Goal: Transaction & Acquisition: Download file/media

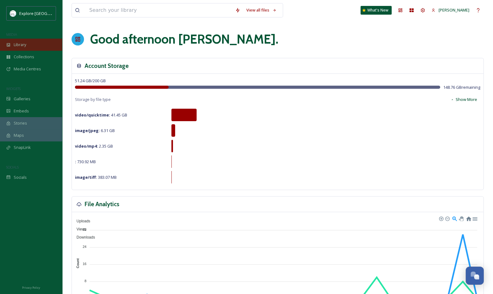
click at [19, 40] on div "Library" at bounding box center [31, 45] width 62 height 12
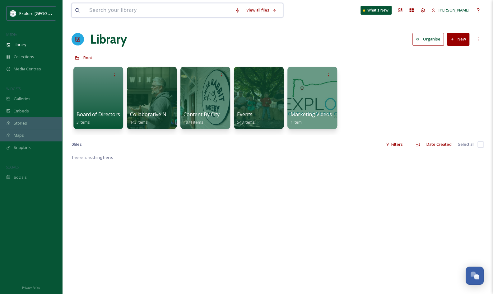
click at [153, 10] on input at bounding box center [159, 10] width 146 height 14
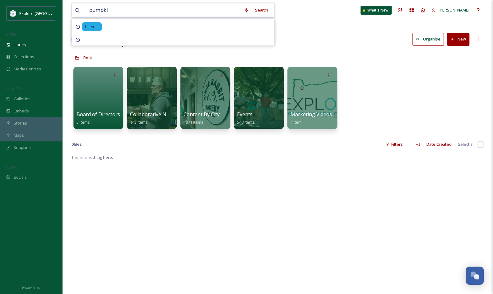
type input "pumpkin"
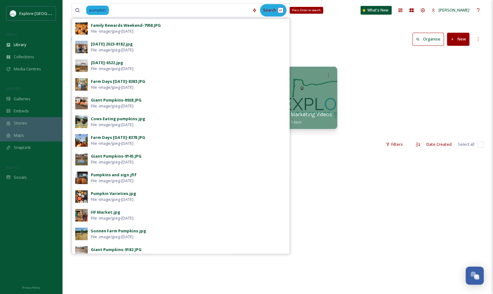
click at [268, 8] on div "Search Press Enter to search" at bounding box center [273, 10] width 26 height 12
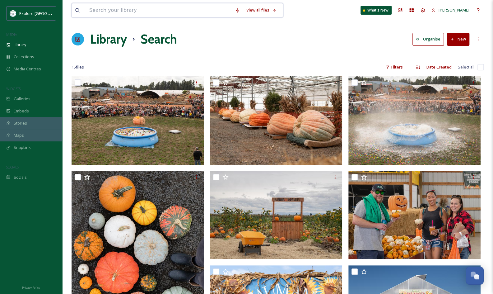
click at [184, 4] on input at bounding box center [159, 10] width 146 height 14
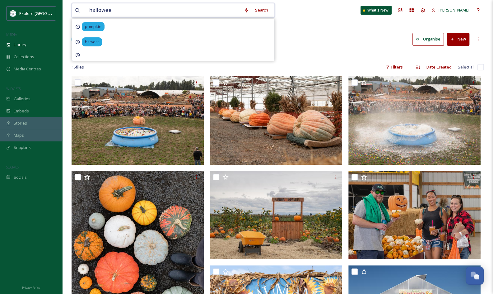
type input "[DATE]"
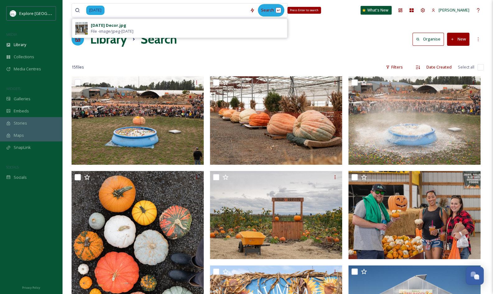
click at [268, 8] on div "Search Press Enter to search" at bounding box center [271, 10] width 26 height 12
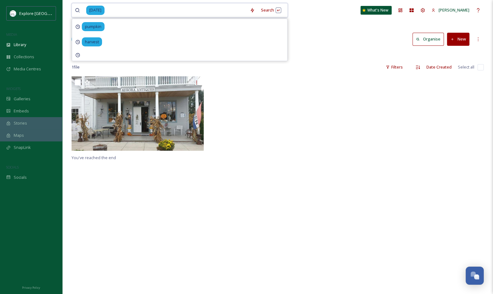
click at [156, 3] on input at bounding box center [176, 10] width 142 height 14
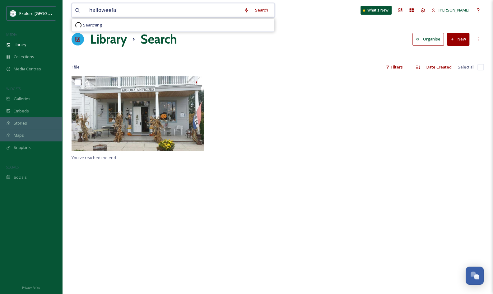
type input "halloweefall"
type input "h"
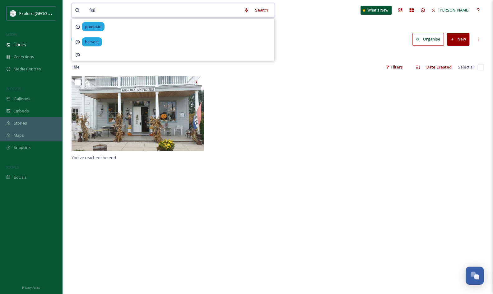
type input "fall"
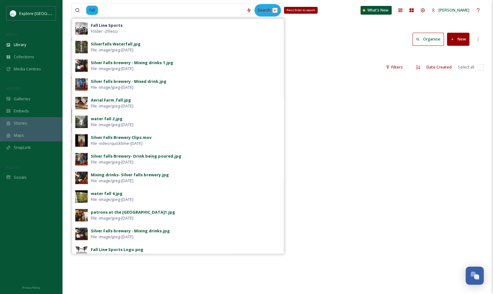
click at [264, 9] on div "Search Press Enter to search" at bounding box center [268, 10] width 26 height 12
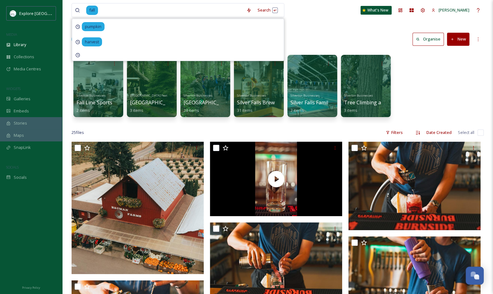
click at [429, 86] on div "Silverton Businesses Fall Line Sports 2 items [GEOGRAPHIC_DATA] Features [GEOGR…" at bounding box center [278, 88] width 412 height 72
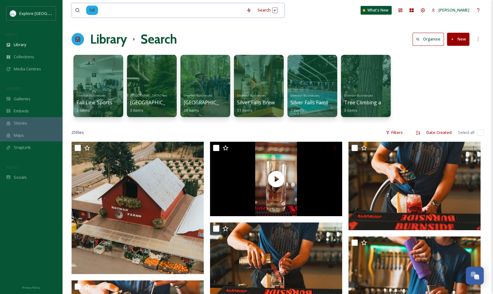
click at [147, 12] on input at bounding box center [171, 10] width 145 height 14
click at [155, 7] on input at bounding box center [171, 10] width 145 height 14
type input "f"
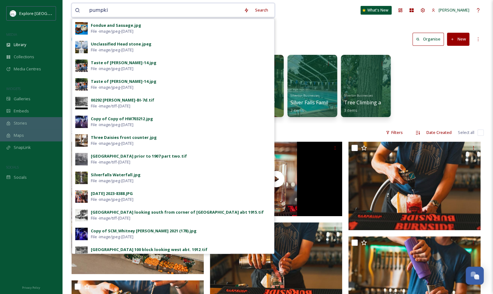
type input "pumpkin"
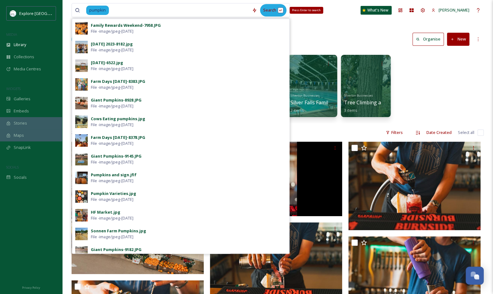
click at [274, 12] on div "Search Press Enter to search" at bounding box center [273, 10] width 26 height 12
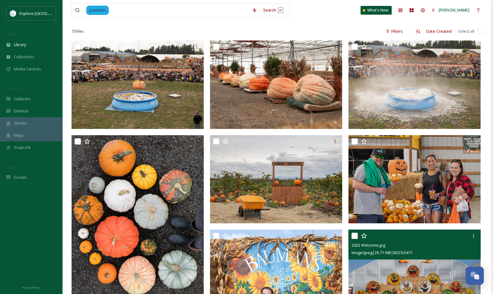
scroll to position [35, 0]
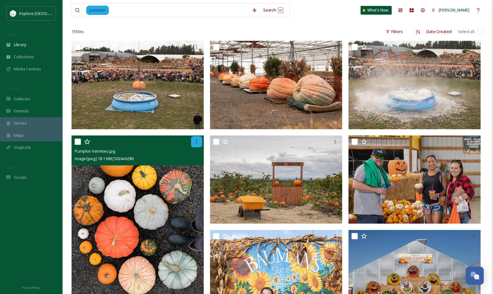
click at [198, 140] on icon at bounding box center [196, 141] width 5 height 5
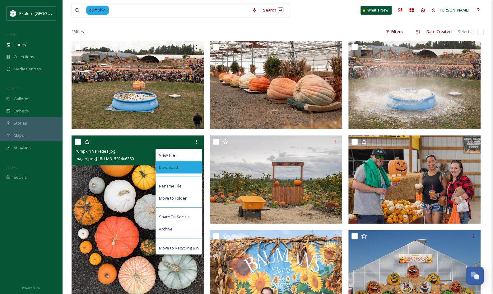
click at [175, 169] on span "Download" at bounding box center [168, 167] width 19 height 6
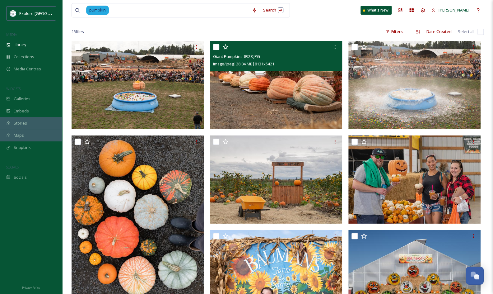
scroll to position [0, 0]
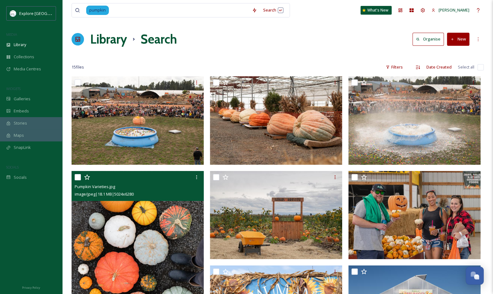
click at [160, 229] on img at bounding box center [138, 253] width 132 height 165
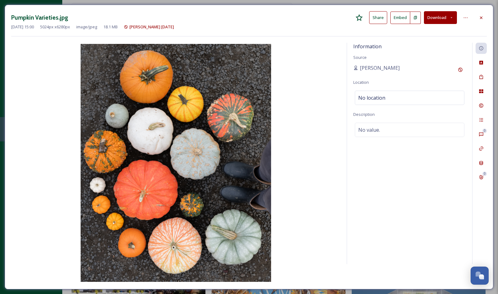
click at [451, 18] on icon at bounding box center [451, 18] width 4 height 4
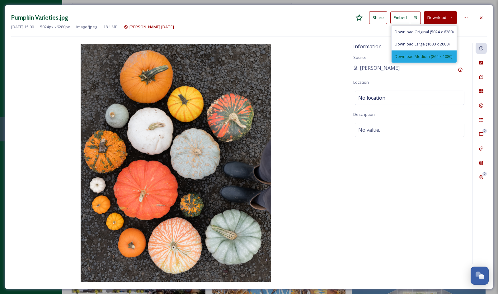
click at [435, 59] on div "Download Medium (864 x 1080)" at bounding box center [423, 56] width 65 height 12
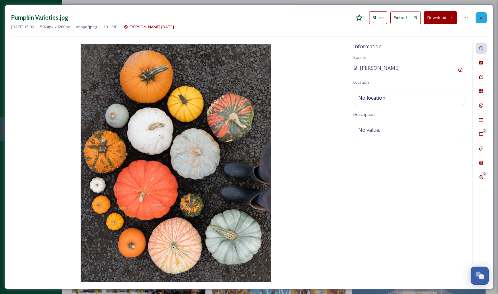
click at [485, 18] on div at bounding box center [480, 17] width 11 height 11
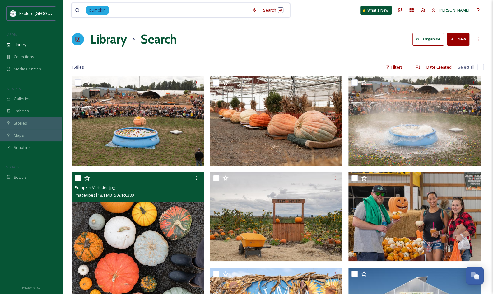
click at [179, 10] on input at bounding box center [179, 10] width 139 height 14
type input "p"
type input "quilt"
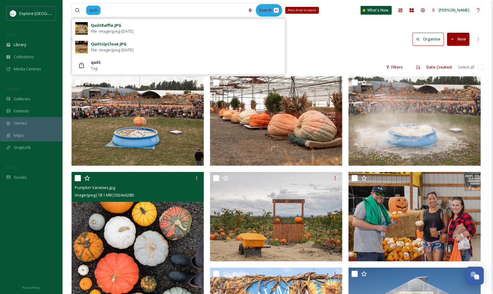
click at [264, 11] on div "Search Press Enter to search" at bounding box center [269, 10] width 26 height 12
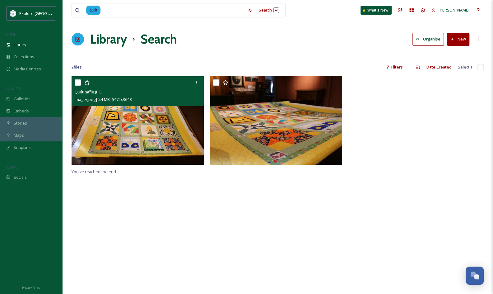
click at [168, 136] on img at bounding box center [138, 120] width 132 height 88
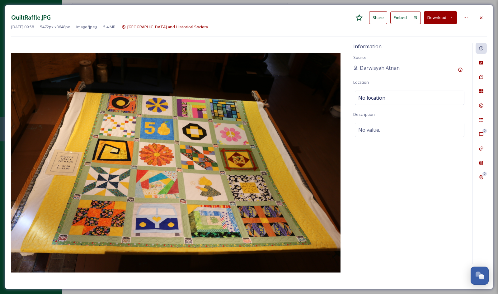
click at [435, 20] on button "Download" at bounding box center [440, 17] width 33 height 13
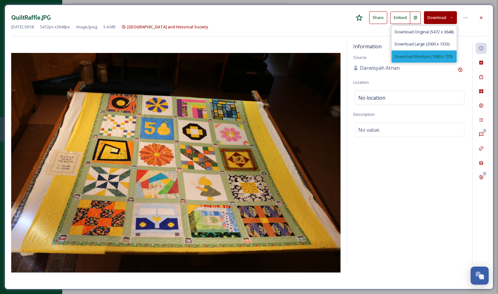
click at [431, 56] on span "Download Medium (1080 x 720)" at bounding box center [424, 57] width 58 height 6
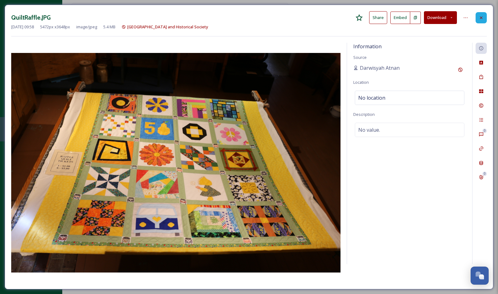
click at [482, 15] on icon at bounding box center [481, 17] width 5 height 5
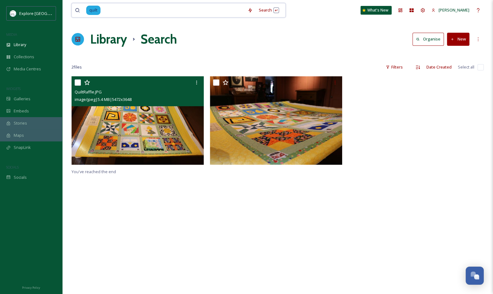
click at [174, 8] on input at bounding box center [172, 10] width 143 height 14
type input "q"
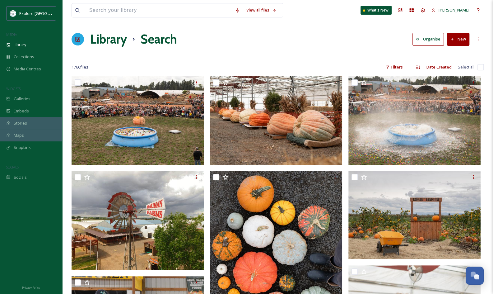
click at [114, 45] on h1 "Library" at bounding box center [108, 39] width 37 height 19
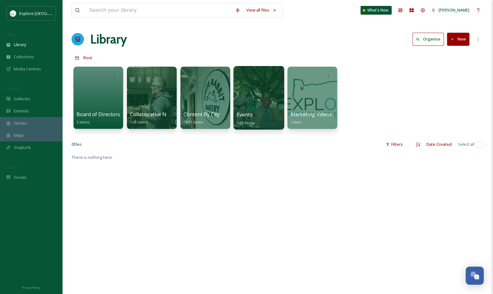
click at [255, 82] on div at bounding box center [258, 97] width 51 height 63
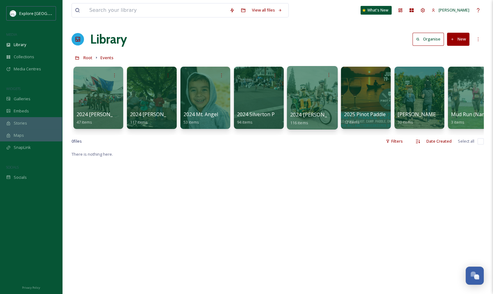
click at [314, 99] on div at bounding box center [312, 97] width 51 height 63
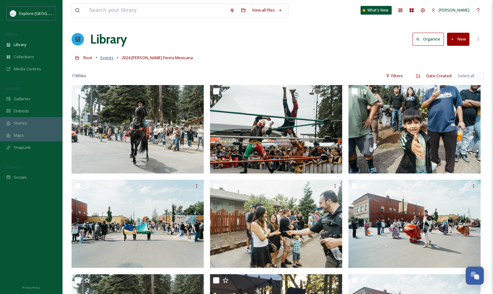
click at [107, 58] on span "Events" at bounding box center [106, 58] width 13 height 6
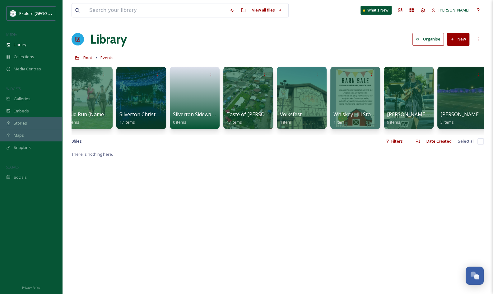
scroll to position [0, 390]
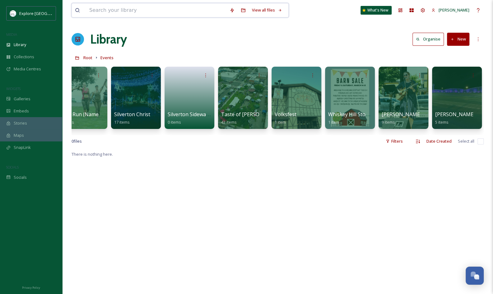
click at [167, 6] on input at bounding box center [156, 10] width 140 height 14
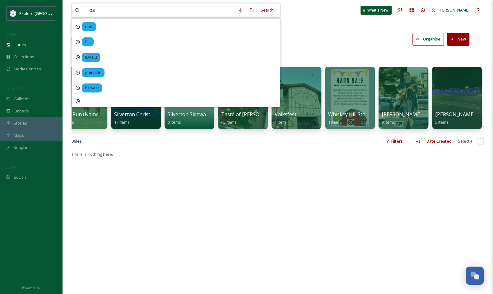
type input "oso"
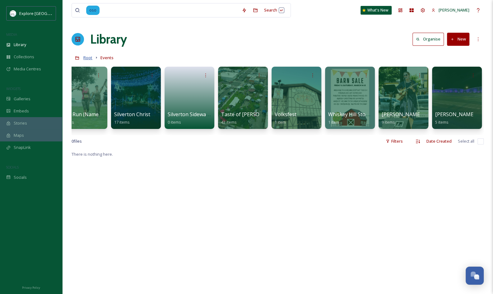
click at [90, 59] on span "Root" at bounding box center [87, 58] width 9 height 6
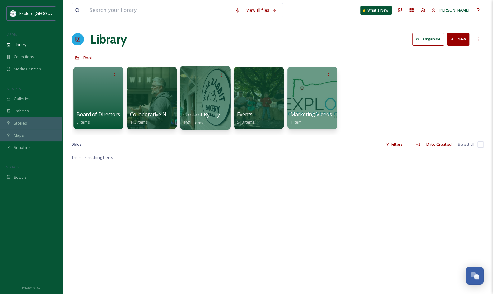
click at [197, 103] on div at bounding box center [205, 97] width 51 height 63
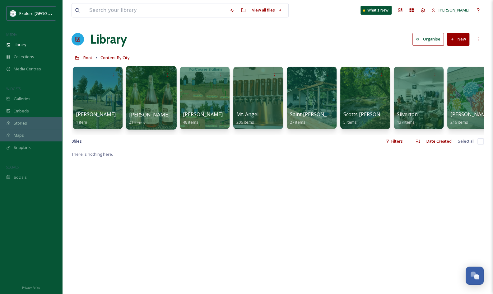
scroll to position [0, 123]
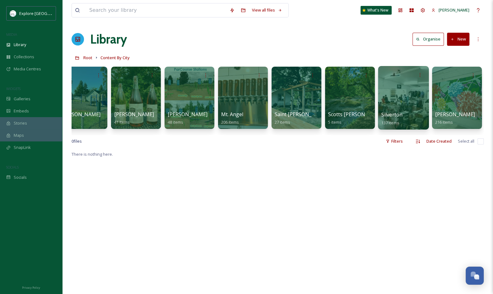
click at [405, 100] on div at bounding box center [403, 97] width 51 height 63
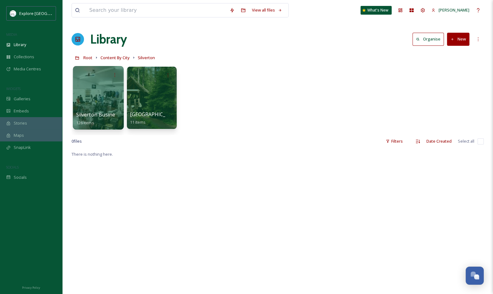
click at [114, 89] on div at bounding box center [98, 97] width 51 height 63
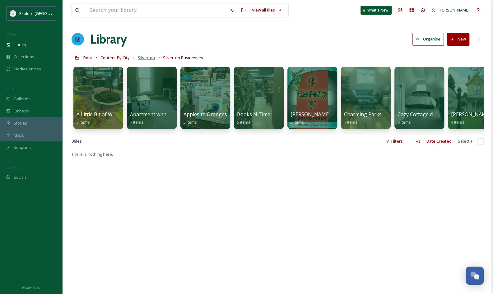
click at [147, 58] on span "Silverton" at bounding box center [146, 58] width 17 height 6
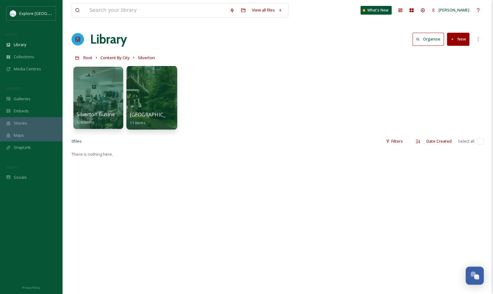
click at [159, 96] on div at bounding box center [151, 97] width 51 height 63
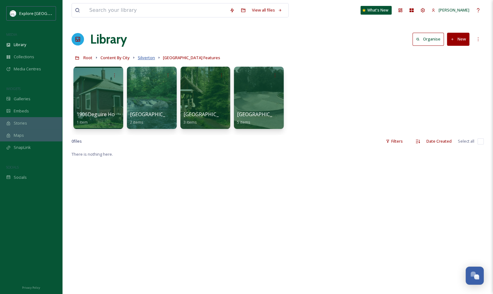
click at [142, 58] on span "Silverton" at bounding box center [146, 58] width 17 height 6
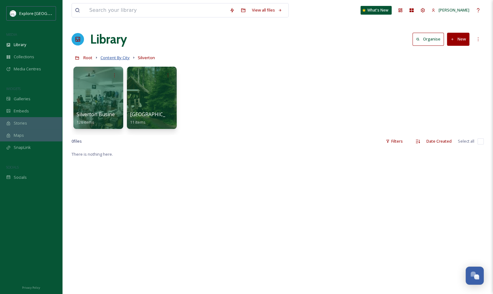
click at [120, 58] on span "Content By City" at bounding box center [114, 58] width 29 height 6
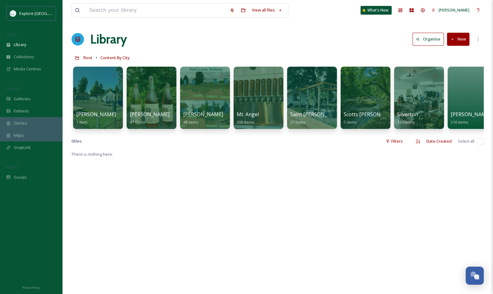
scroll to position [0, 123]
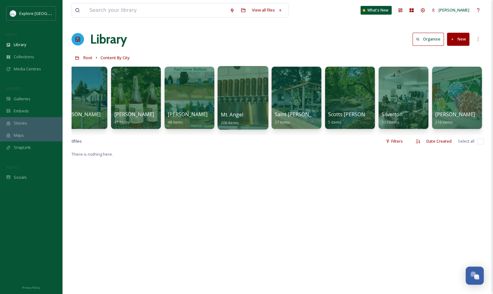
click at [257, 91] on div at bounding box center [242, 97] width 51 height 63
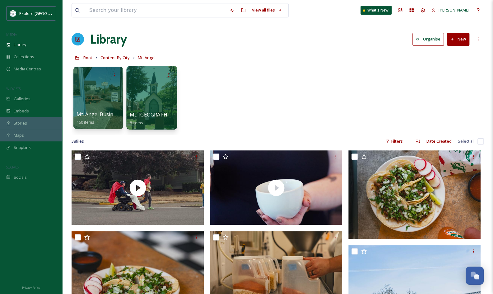
click at [145, 106] on div at bounding box center [151, 97] width 51 height 63
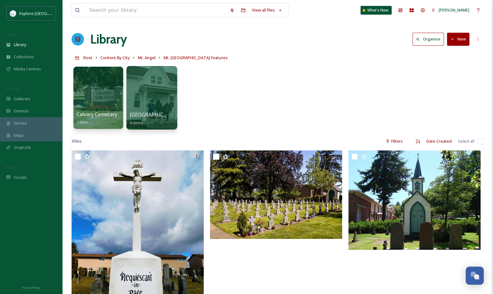
click at [150, 74] on div at bounding box center [152, 75] width 44 height 12
click at [161, 101] on div at bounding box center [151, 97] width 51 height 63
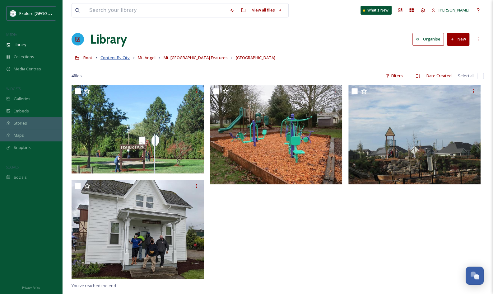
click at [119, 59] on span "Content By City" at bounding box center [114, 58] width 29 height 6
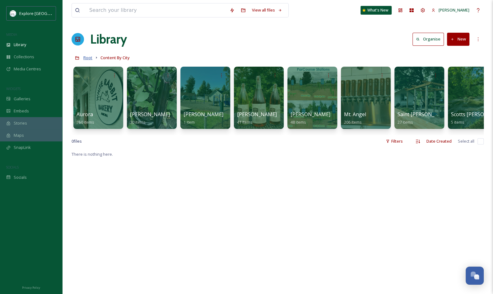
click at [91, 58] on span "Root" at bounding box center [87, 58] width 9 height 6
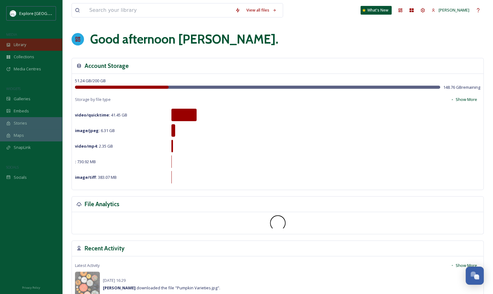
click at [25, 47] on span "Library" at bounding box center [20, 45] width 12 height 6
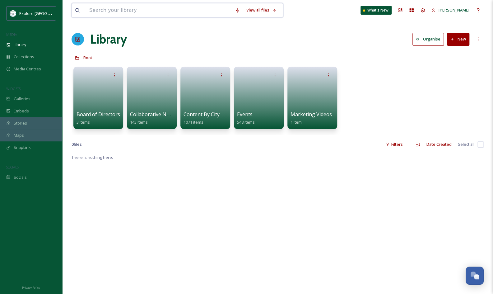
click at [140, 9] on input at bounding box center [159, 10] width 146 height 14
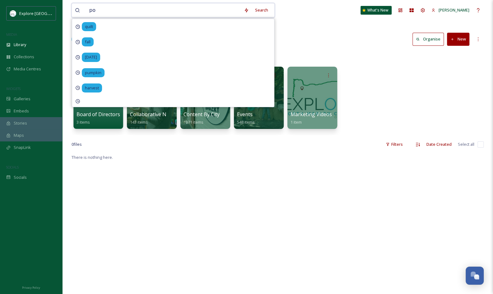
type input "p"
type input "r"
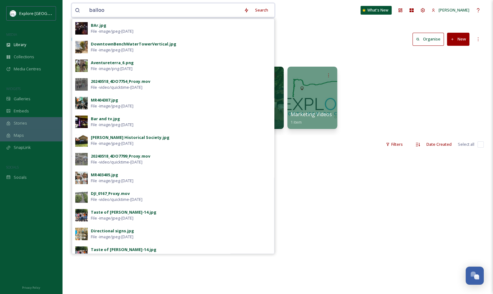
type input "balloon"
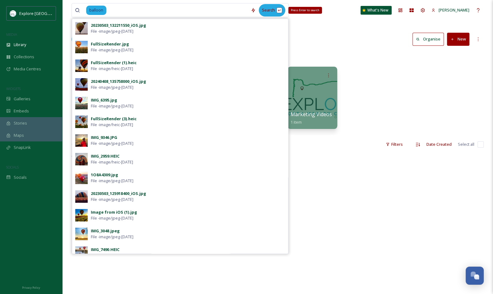
click at [267, 14] on div "Search Press Enter to search" at bounding box center [272, 10] width 26 height 12
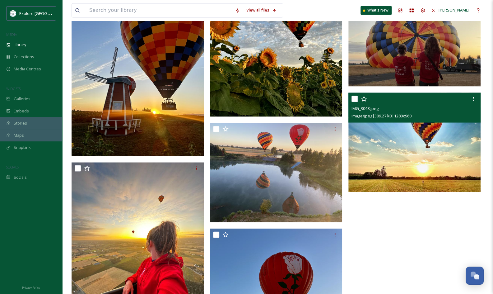
scroll to position [687, 0]
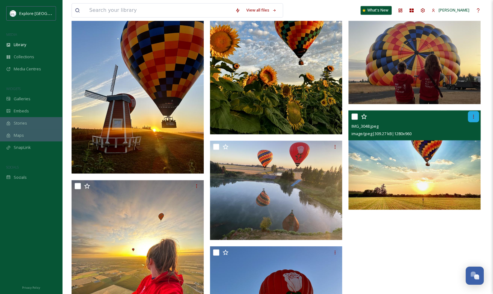
click at [476, 114] on div at bounding box center [473, 116] width 11 height 11
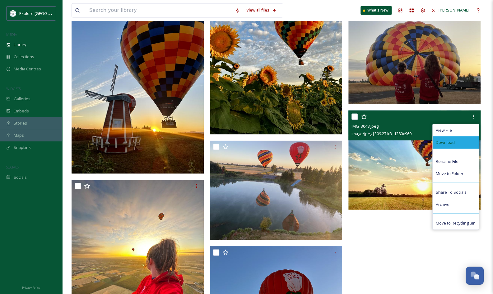
click at [451, 140] on span "Download" at bounding box center [445, 142] width 19 height 6
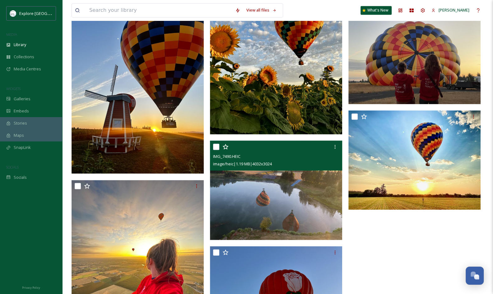
scroll to position [759, 0]
